Goal: Transaction & Acquisition: Purchase product/service

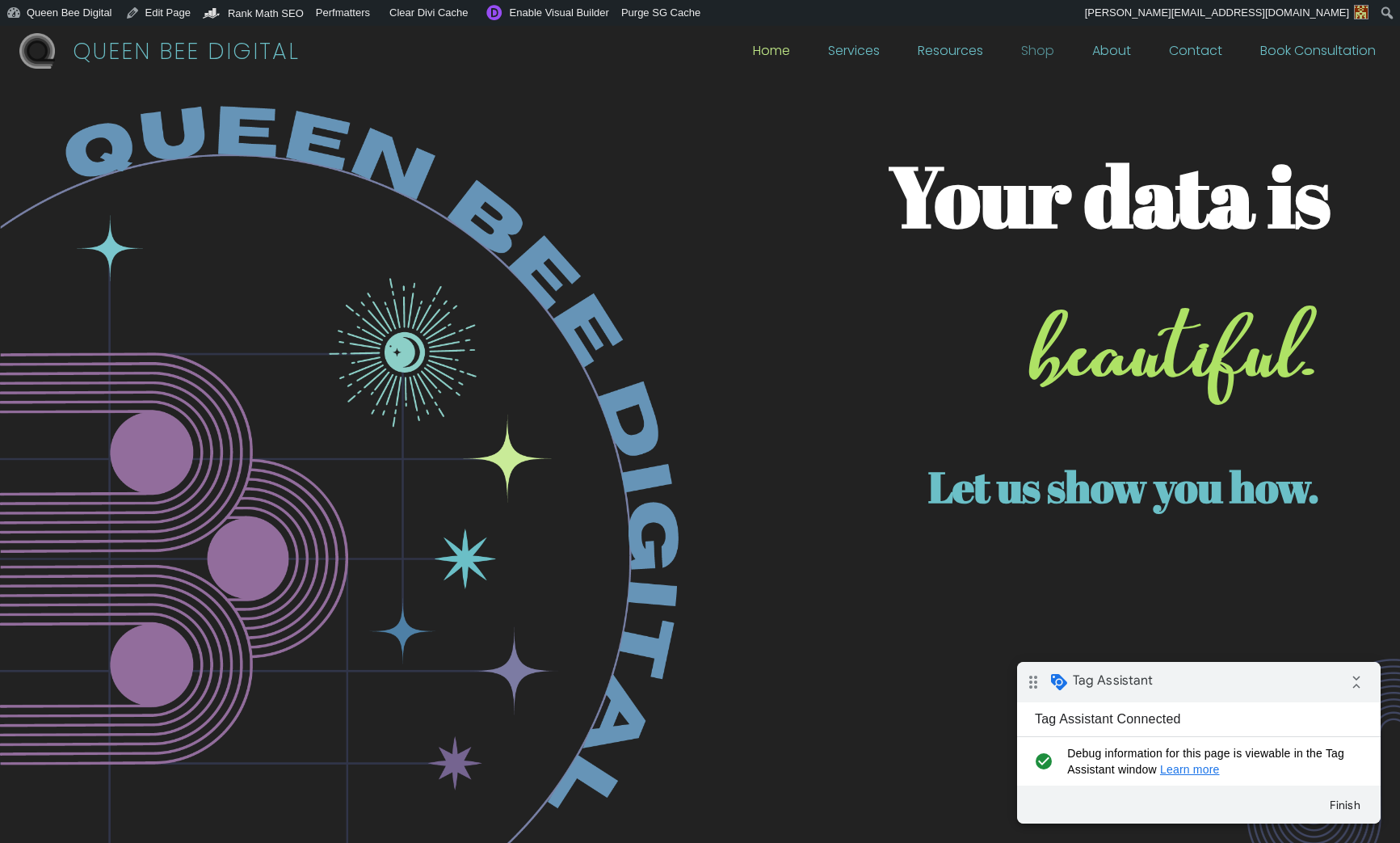
click at [1055, 53] on link "Shop" at bounding box center [1038, 54] width 33 height 18
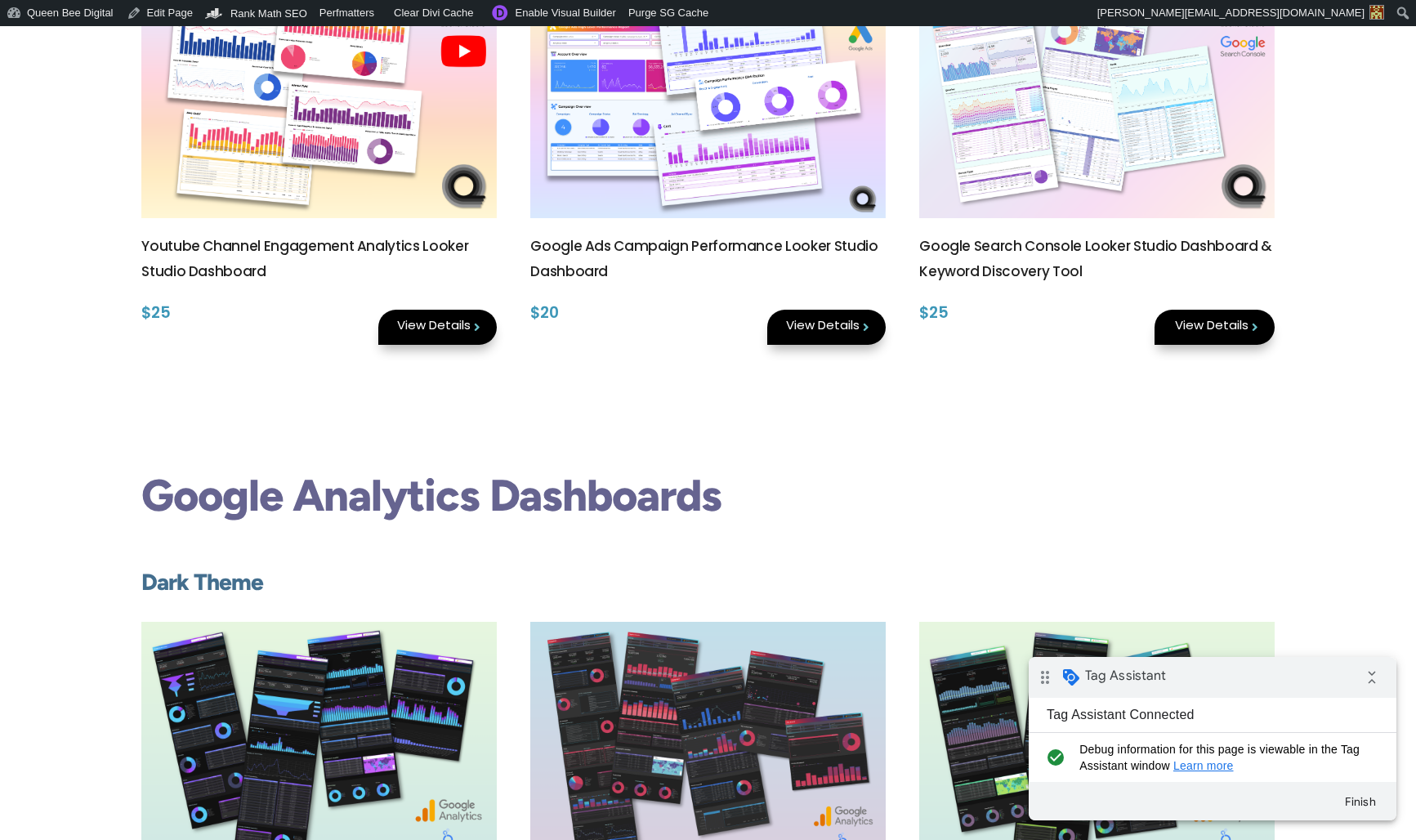
scroll to position [457, 0]
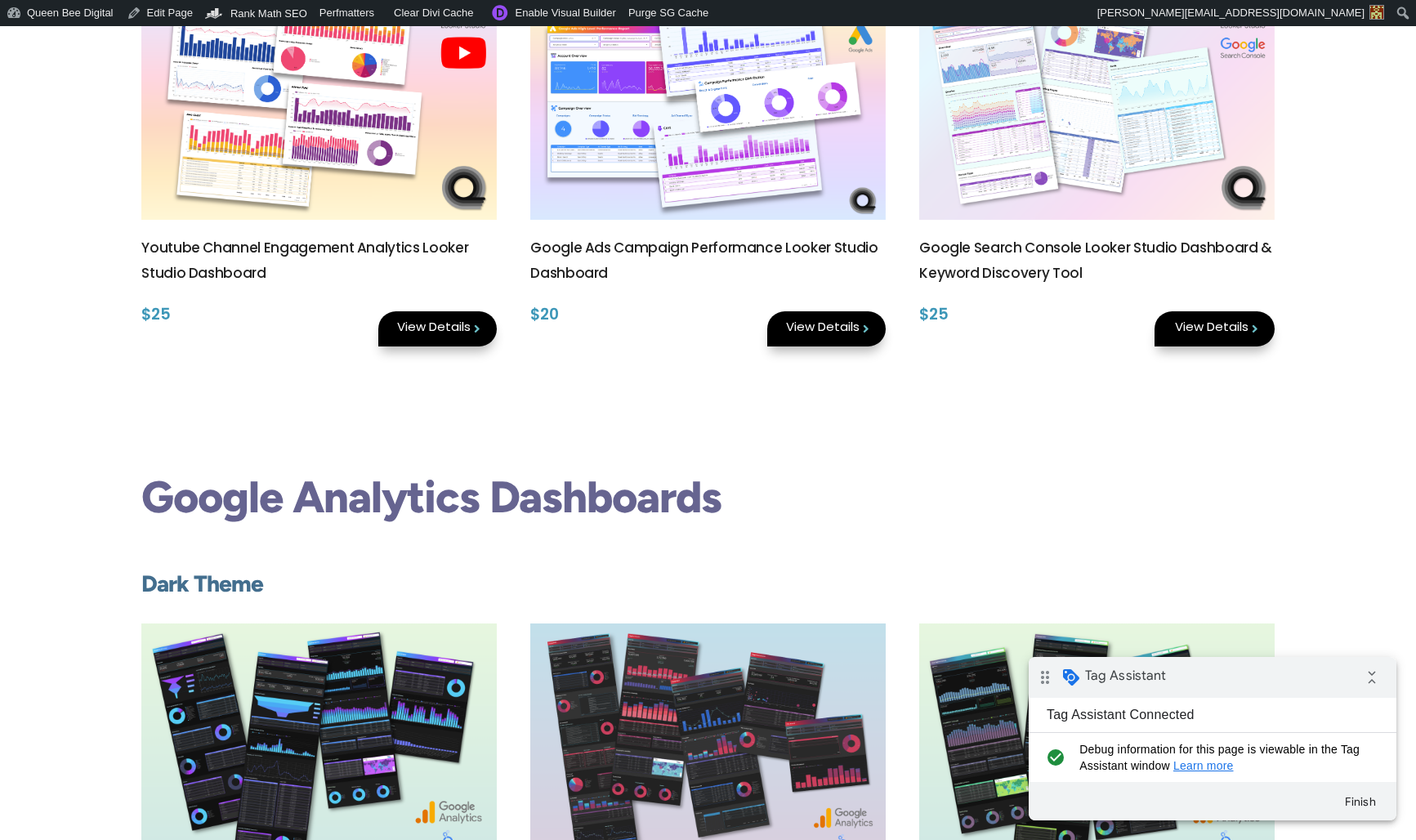
click at [821, 327] on link "View Details" at bounding box center [827, 328] width 119 height 35
click at [810, 325] on link "View Details" at bounding box center [827, 328] width 119 height 35
